Goal: Information Seeking & Learning: Check status

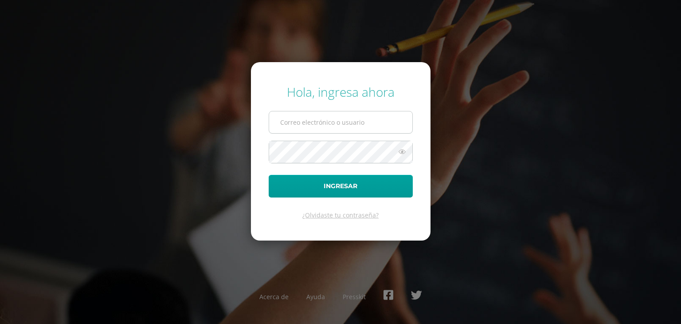
click at [327, 123] on input "text" at bounding box center [340, 122] width 143 height 22
type input "20190220@ps.gt"
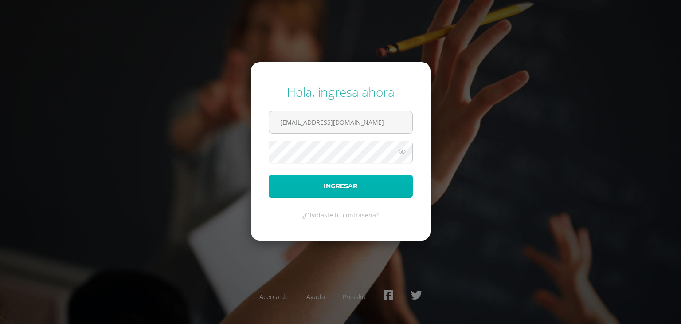
click at [337, 183] on button "Ingresar" at bounding box center [341, 186] width 144 height 23
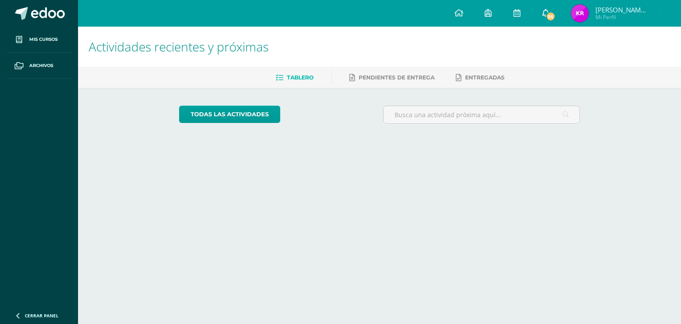
click at [551, 20] on span "55" at bounding box center [551, 17] width 10 height 10
click at [544, 148] on html "Mis cursos Archivos Cerrar panel Biología [PERSON_NAME] "A" Ciencias Sociales y…" at bounding box center [340, 74] width 681 height 148
click at [546, 13] on icon at bounding box center [547, 13] width 7 height 8
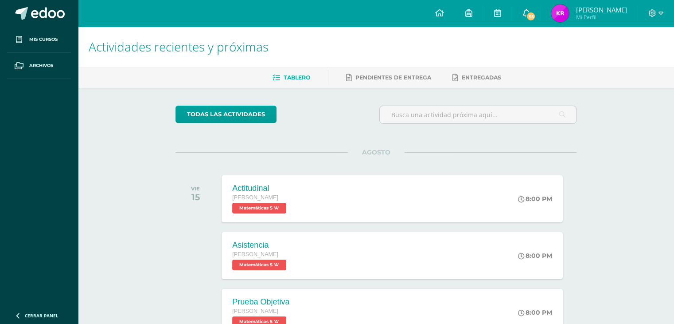
click at [529, 20] on span "55" at bounding box center [531, 17] width 10 height 10
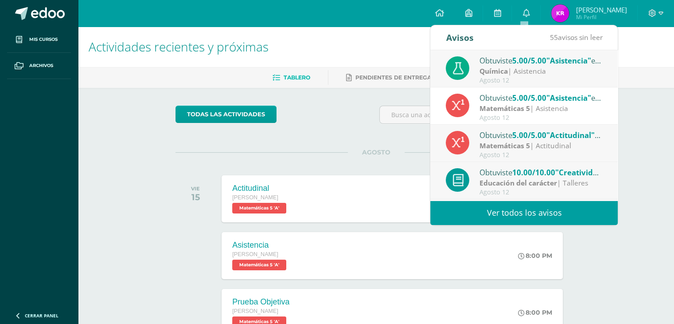
click at [543, 209] on link "Ver todos los avisos" at bounding box center [524, 212] width 188 height 24
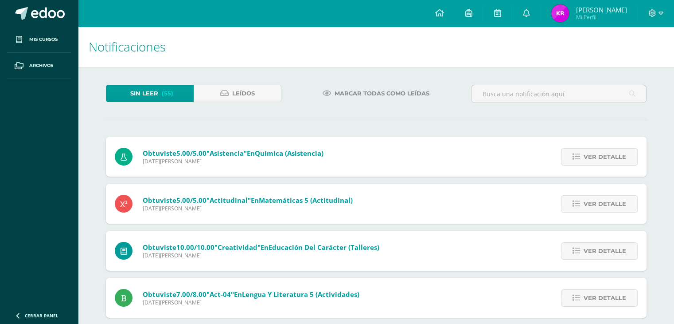
click at [447, 215] on div "Obtuviste 5.00/5.00 "Actitudinal" en Matemáticas 5 (Actitudinal) [DATE][PERSON_…" at bounding box center [376, 204] width 541 height 40
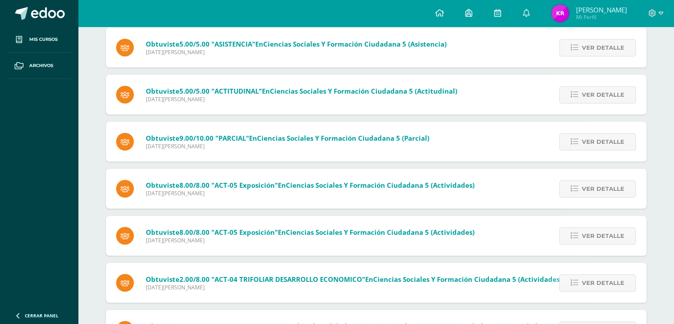
scroll to position [691, 0]
click at [488, 130] on div "Obtuviste 9.00/10.00 "PARCIAL" en Ciencias Sociales y Formación Ciudadana 5 (Pa…" at bounding box center [376, 141] width 541 height 40
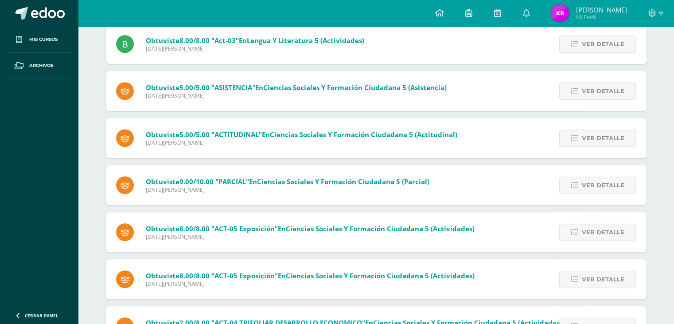
click at [488, 130] on div "Obtuviste 5.00/5.00 "Asistencia" en Química (Asistencia) Martes 12 de Agosto de…" at bounding box center [376, 216] width 541 height 1418
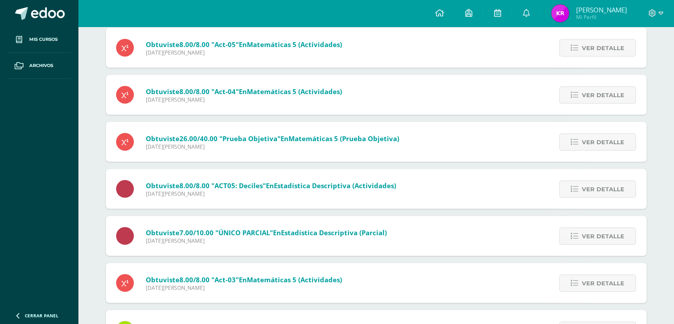
scroll to position [1675, 0]
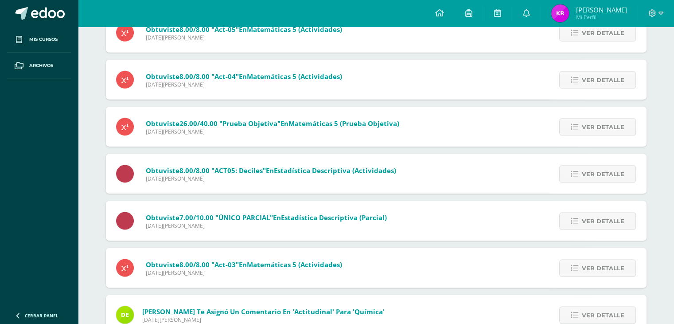
click at [559, 13] on img at bounding box center [560, 13] width 18 height 18
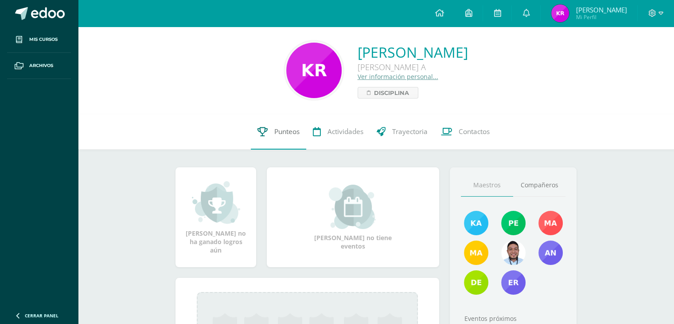
click at [281, 138] on link "Punteos" at bounding box center [278, 131] width 55 height 35
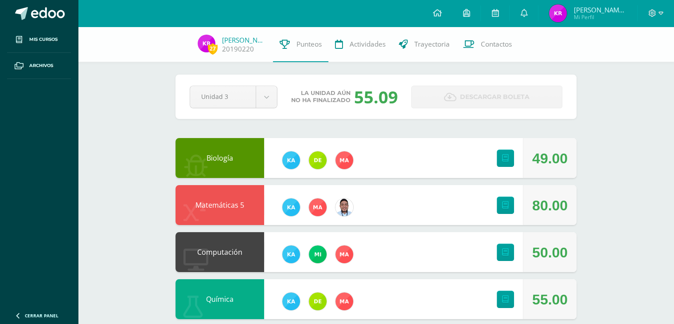
scroll to position [4, 0]
